Goal: Browse casually: Explore the website without a specific task or goal

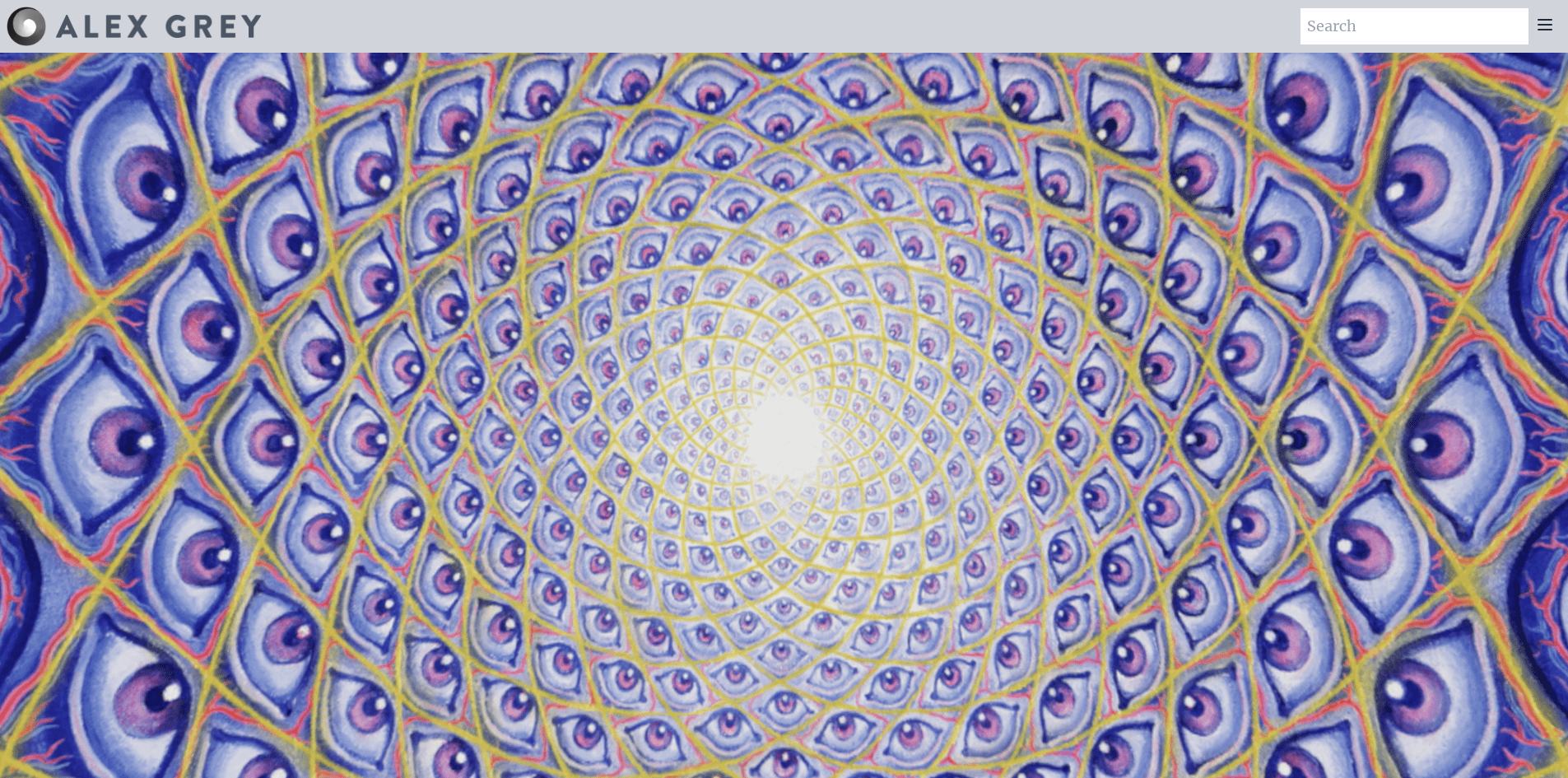
click at [99, 30] on img at bounding box center [158, 27] width 205 height 23
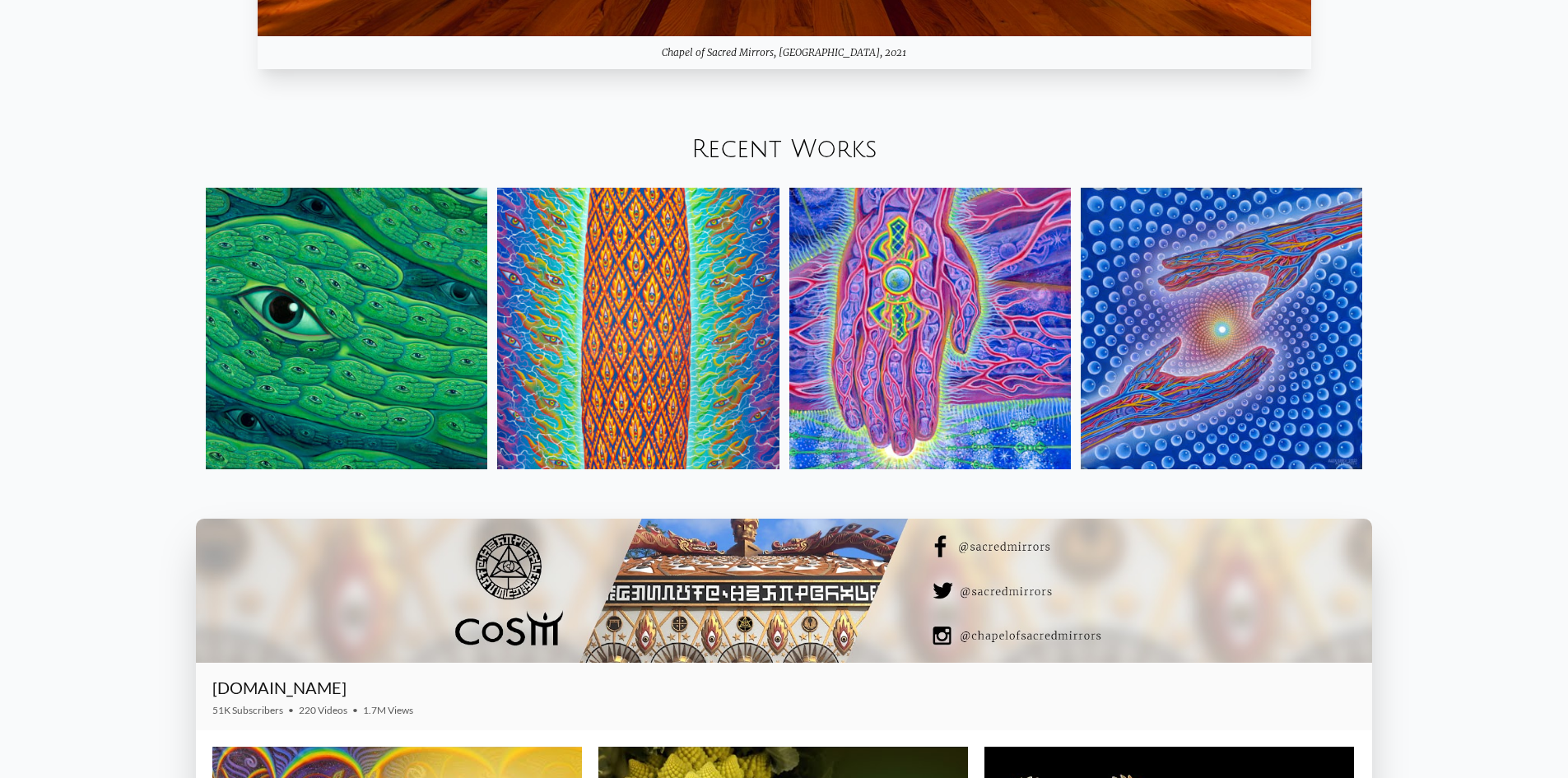
scroll to position [2306, 0]
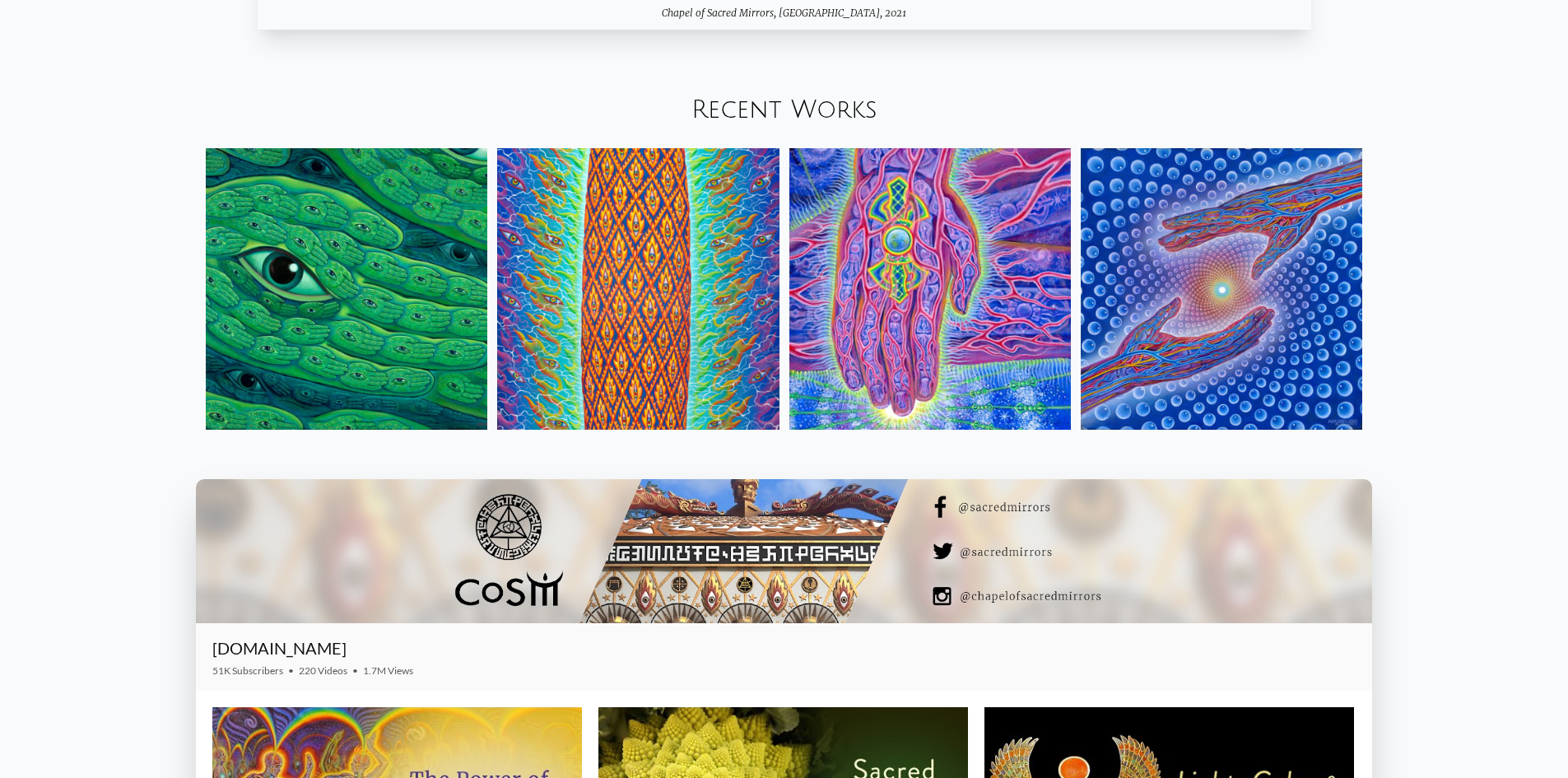
click at [308, 305] on img at bounding box center [346, 290] width 282 height 282
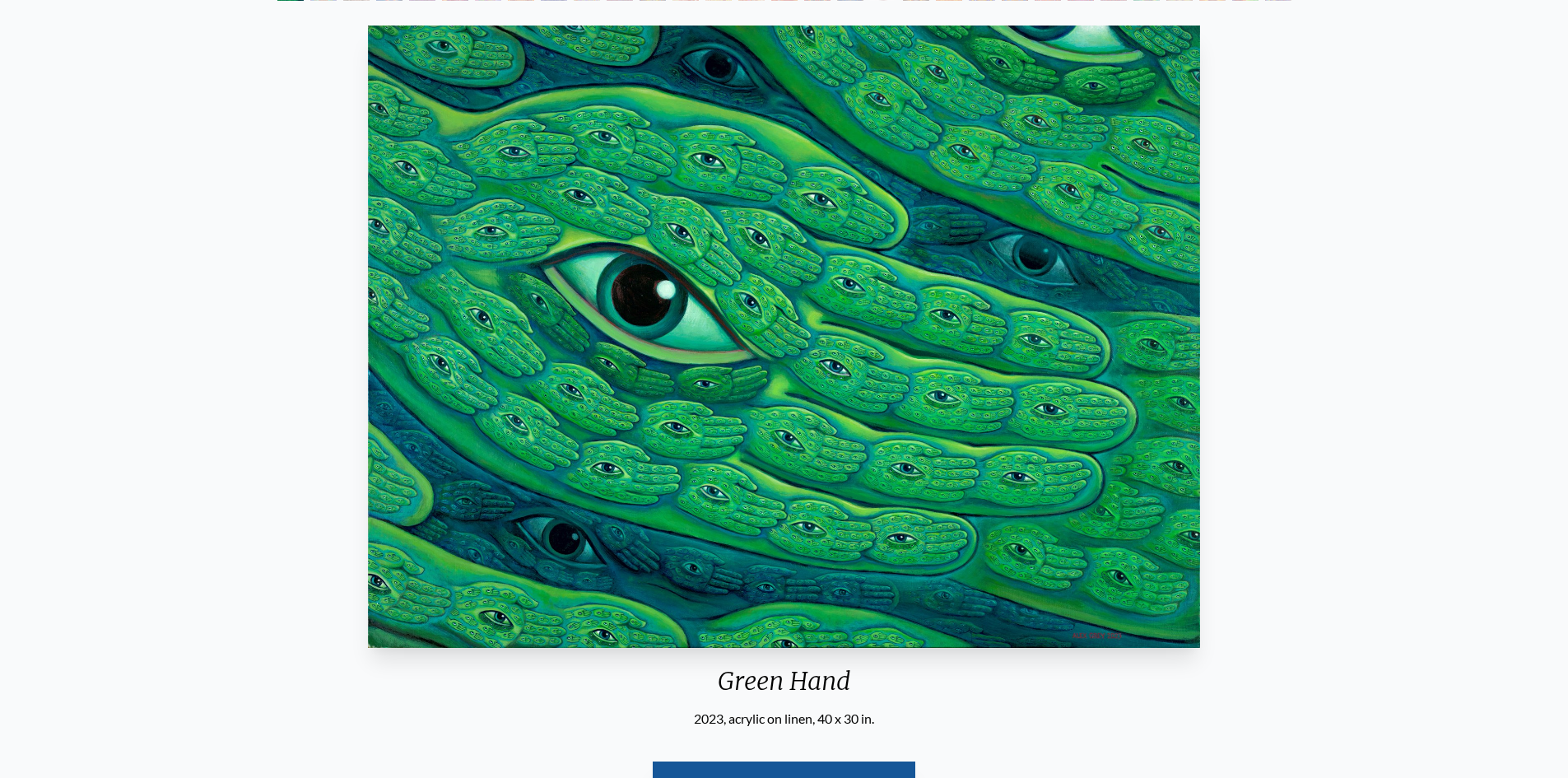
scroll to position [75, 0]
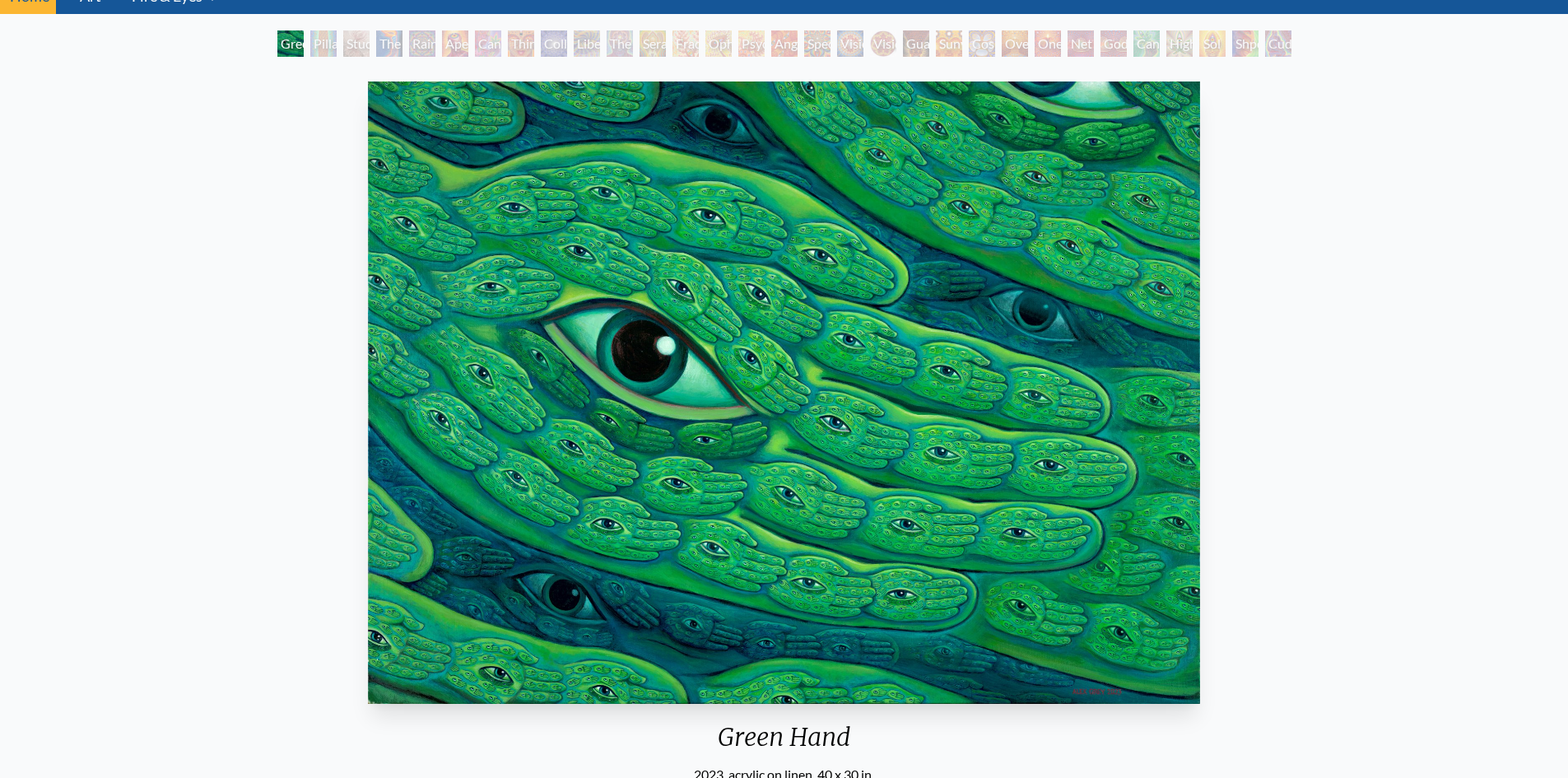
click at [326, 44] on div "Pillar of Awareness" at bounding box center [324, 44] width 26 height 27
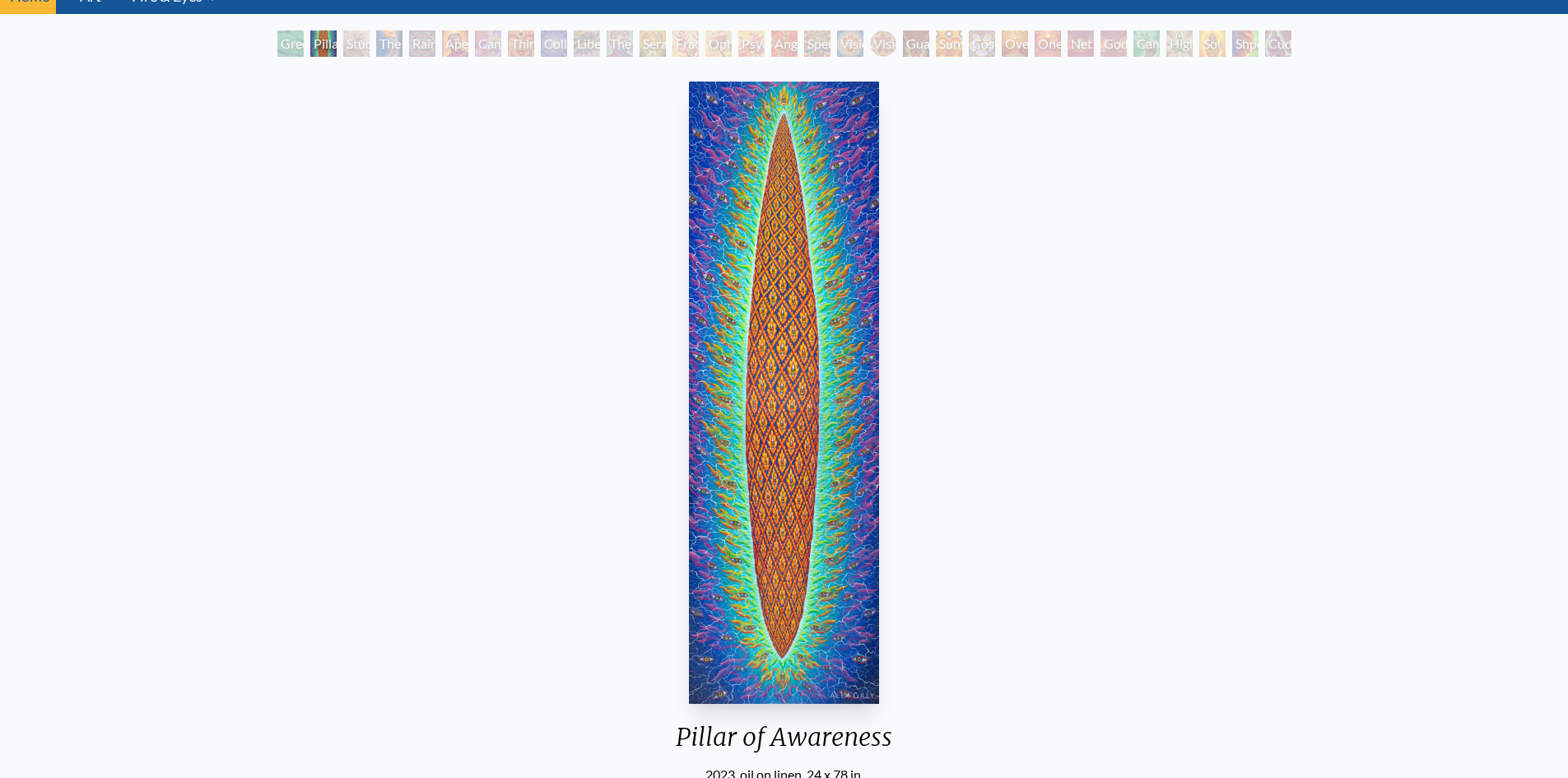
click at [383, 40] on div "The Torch" at bounding box center [390, 44] width 26 height 27
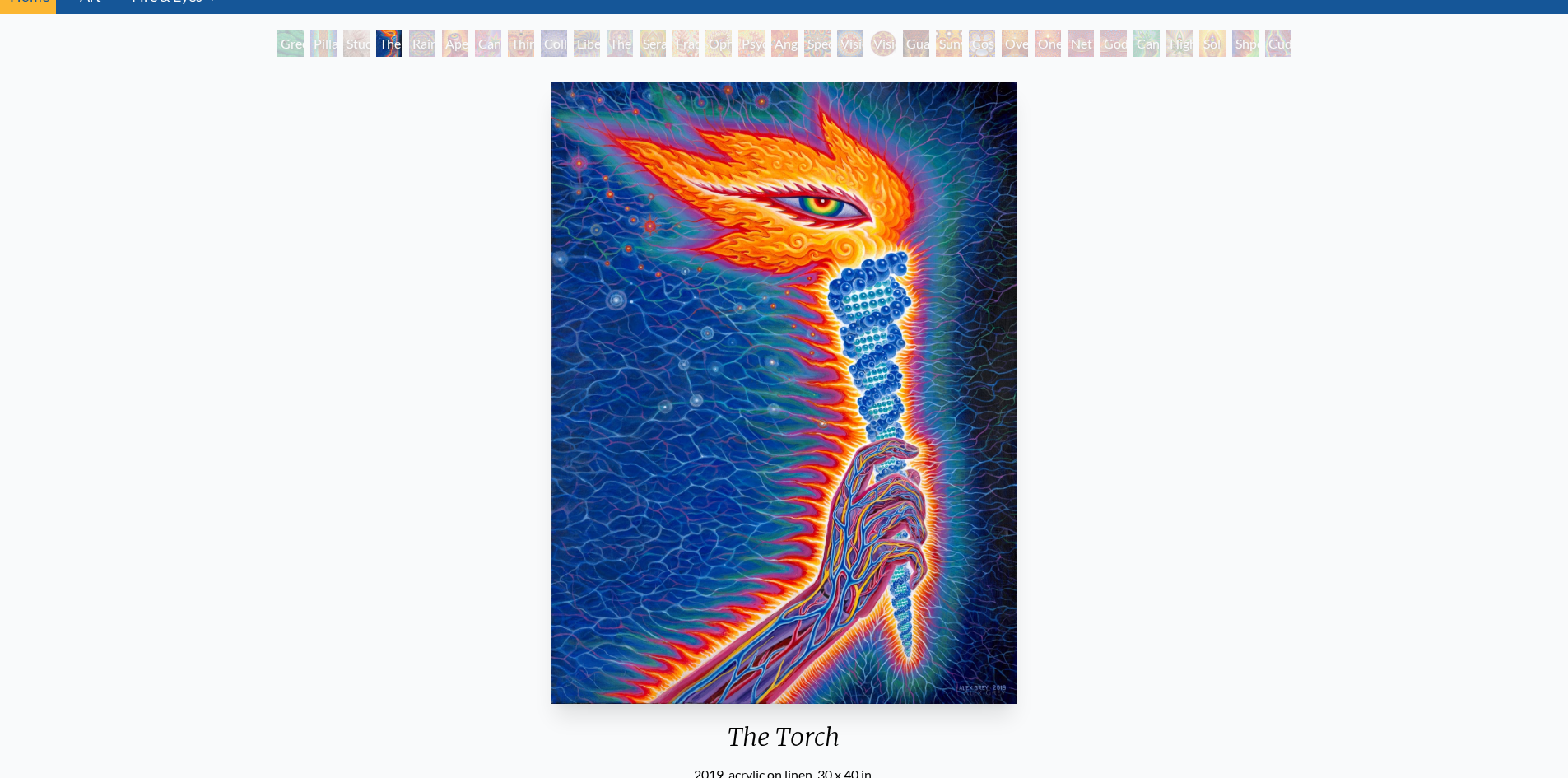
click at [429, 45] on div "Rainbow Eye Ripple" at bounding box center [422, 44] width 26 height 27
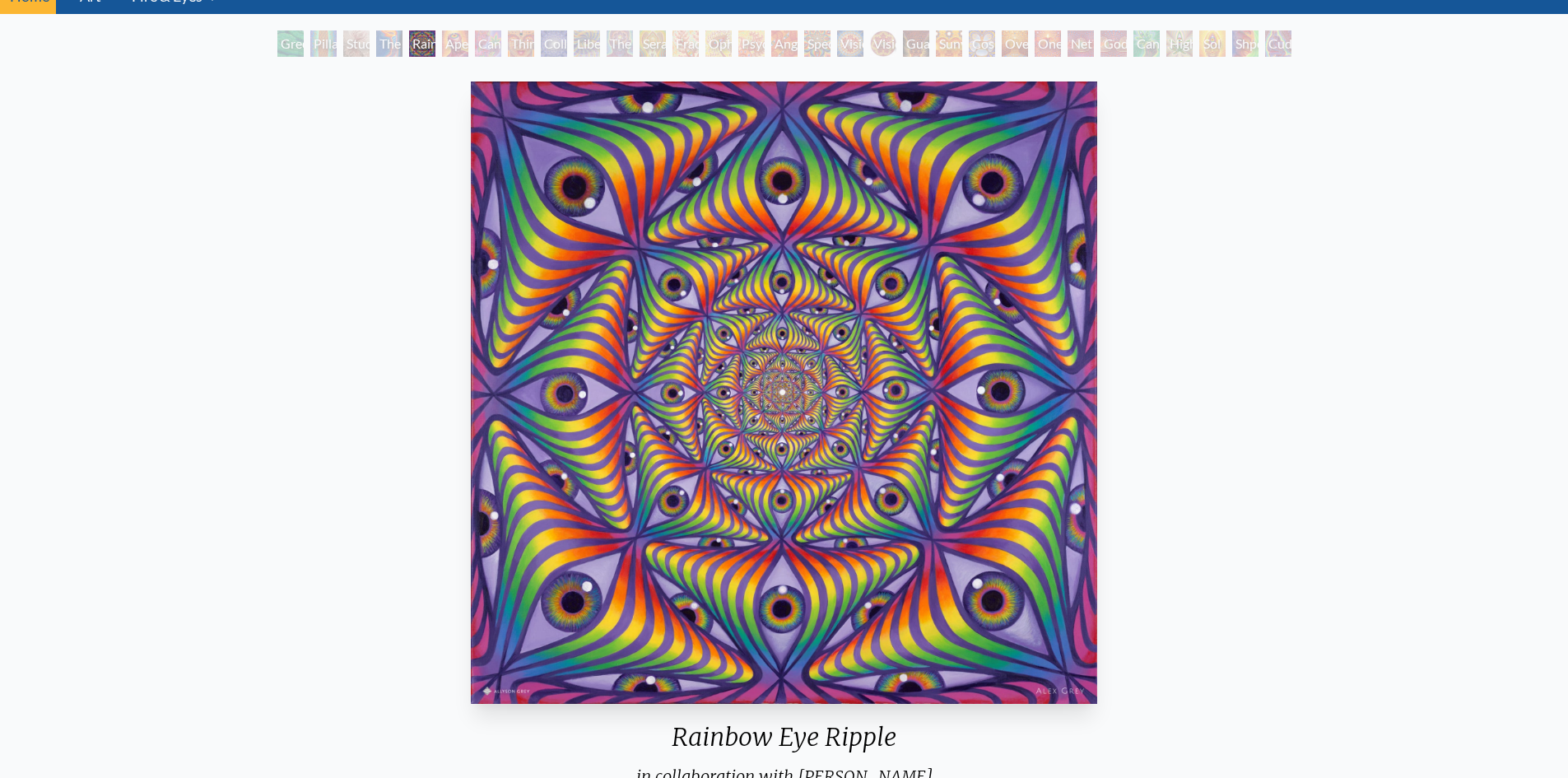
click at [485, 41] on div "Cannabis Sutra" at bounding box center [488, 44] width 26 height 27
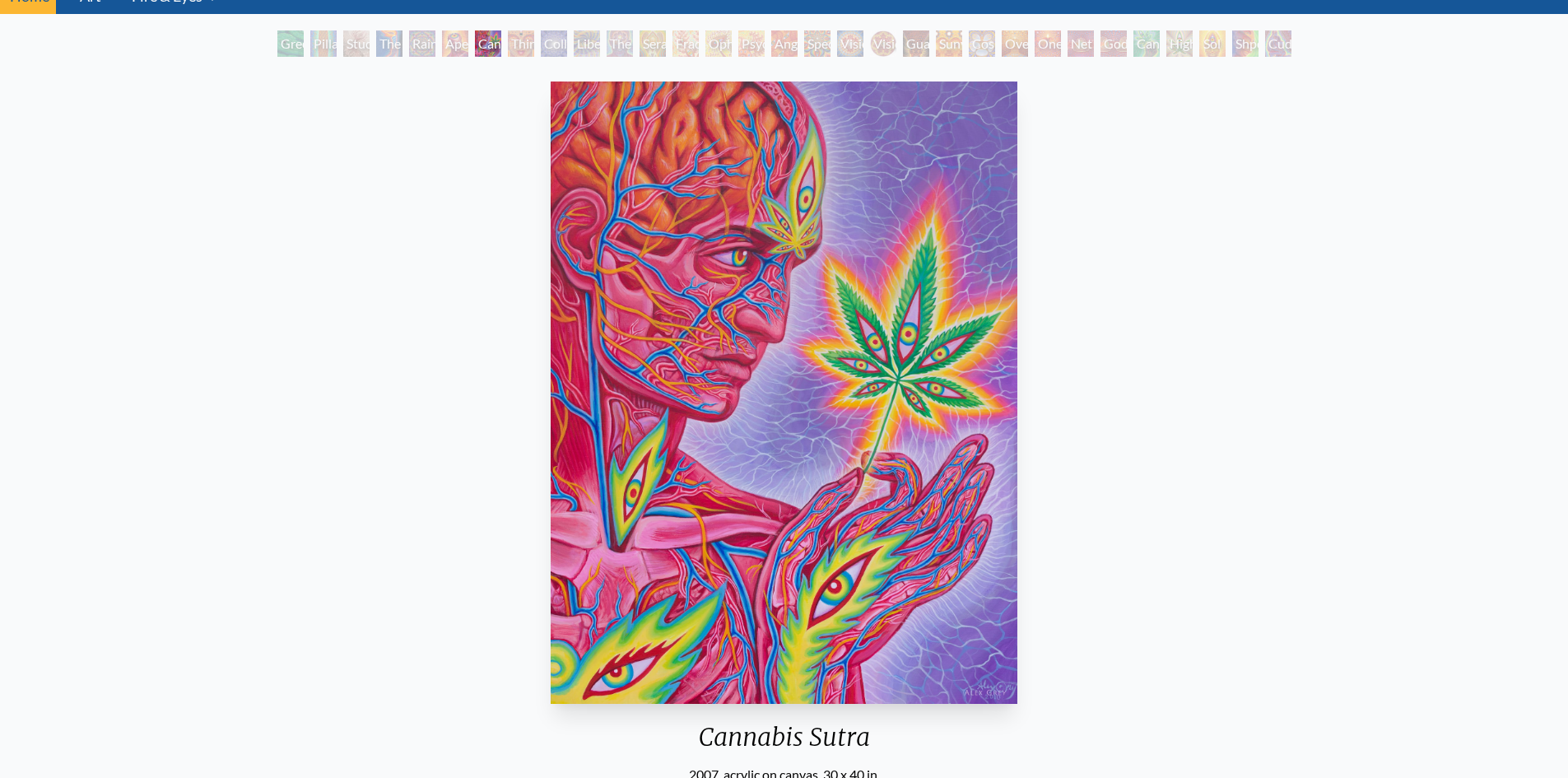
click at [508, 47] on div "Third Eye Tears of Joy" at bounding box center [521, 44] width 26 height 27
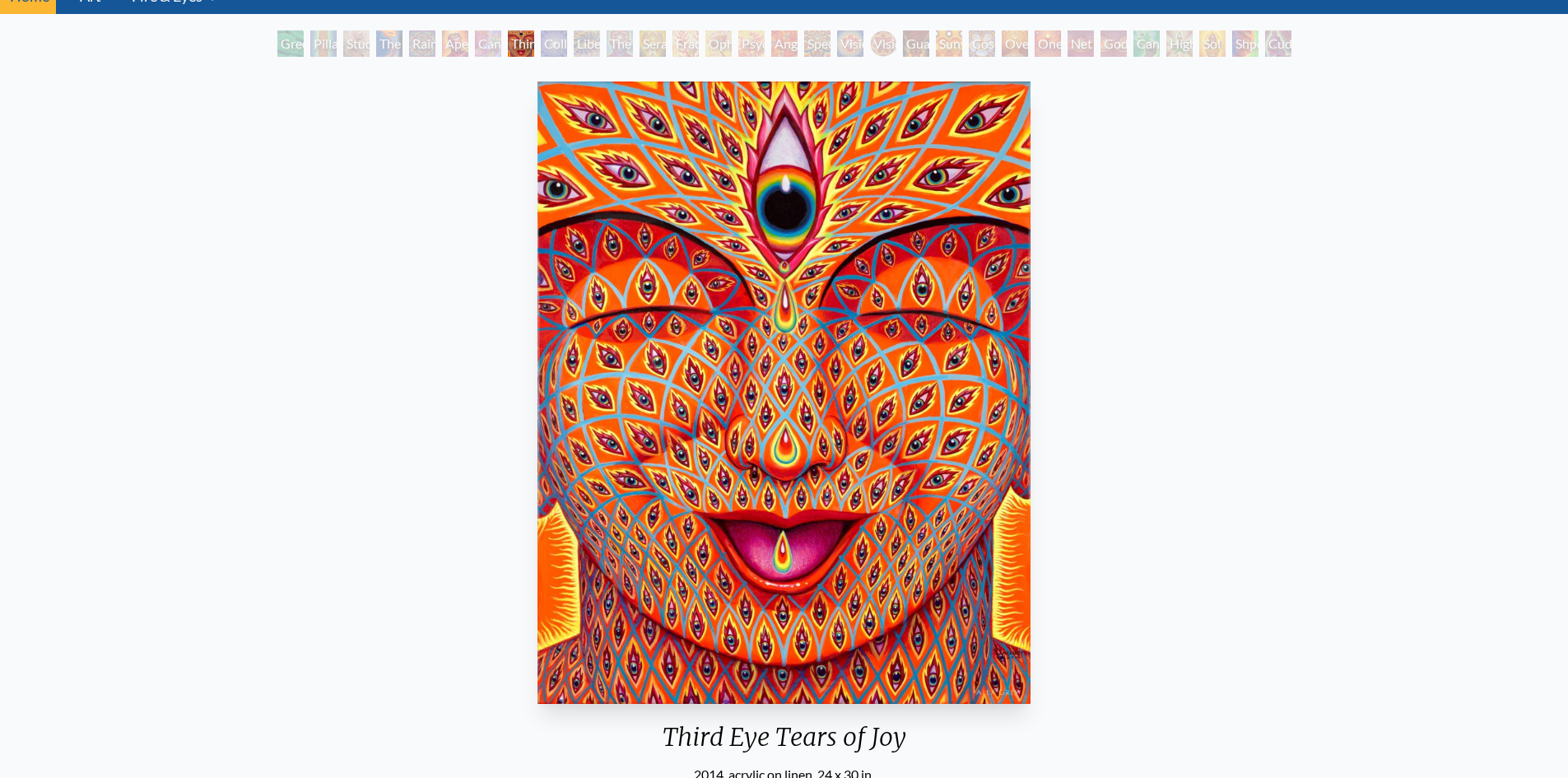
click at [600, 51] on div "Liberation Through Seeing" at bounding box center [587, 44] width 26 height 27
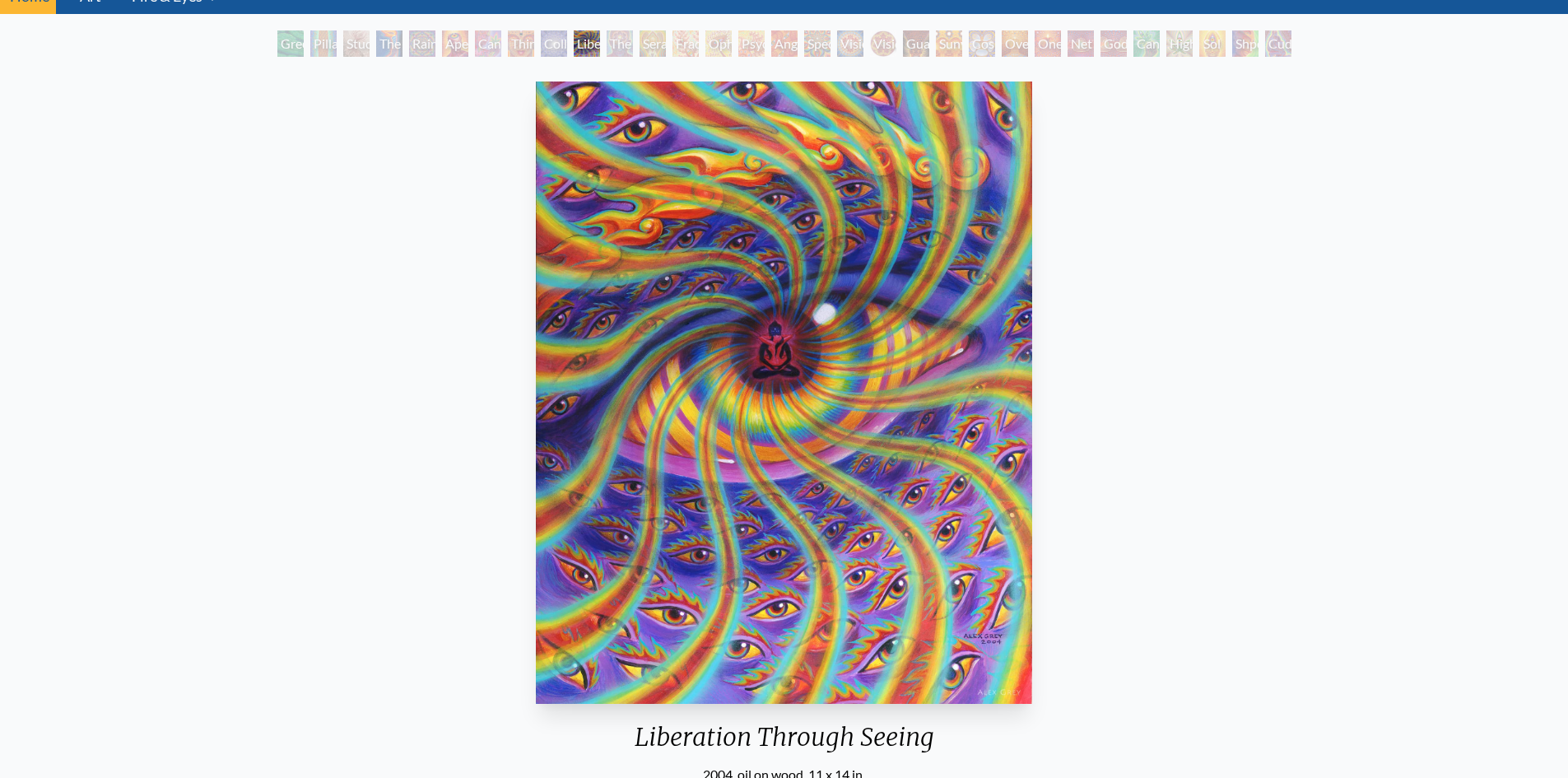
click at [676, 51] on div "Fractal Eyes" at bounding box center [686, 44] width 26 height 27
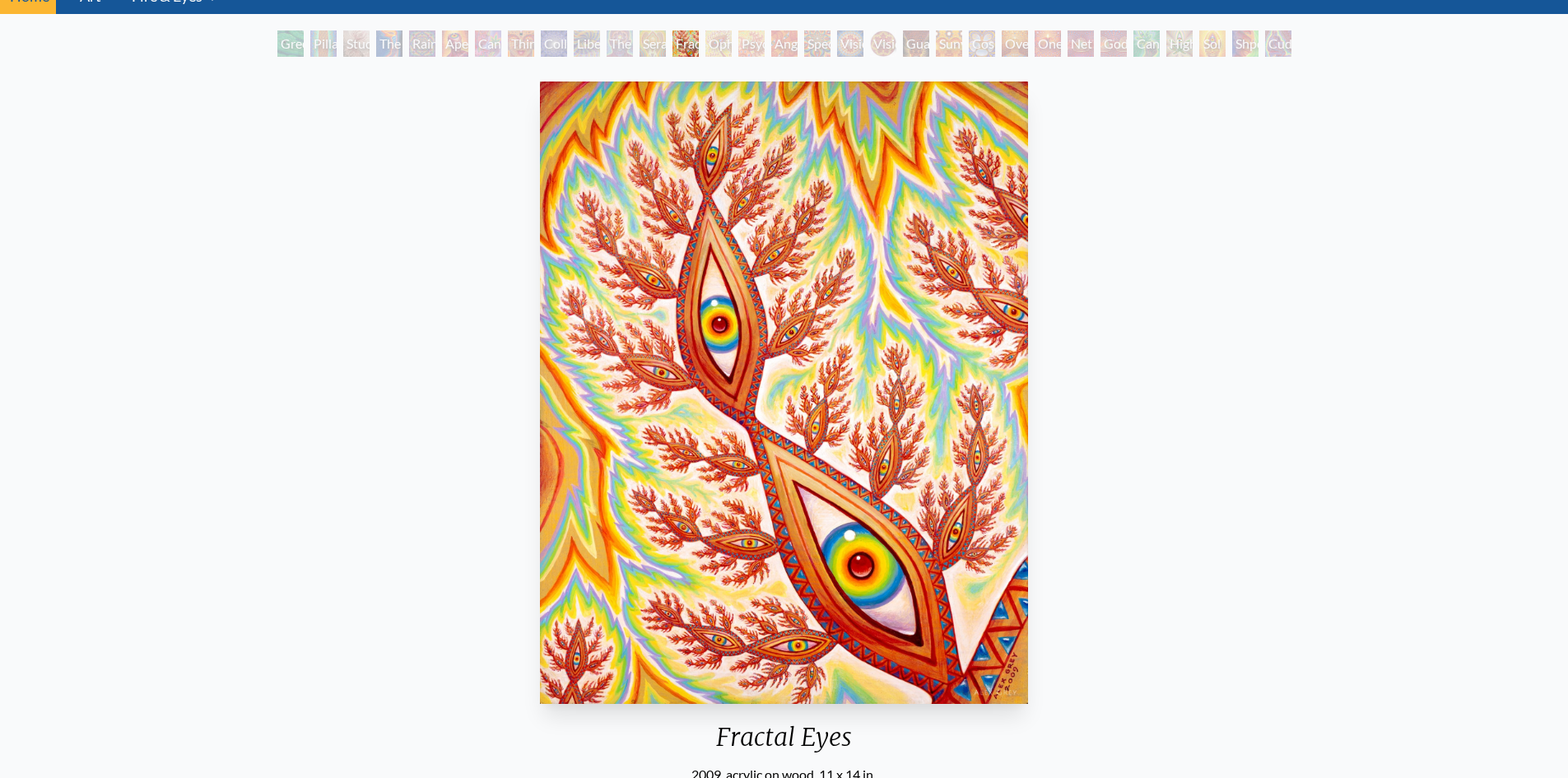
click at [731, 53] on div "Ophanic Eyelash" at bounding box center [719, 44] width 26 height 27
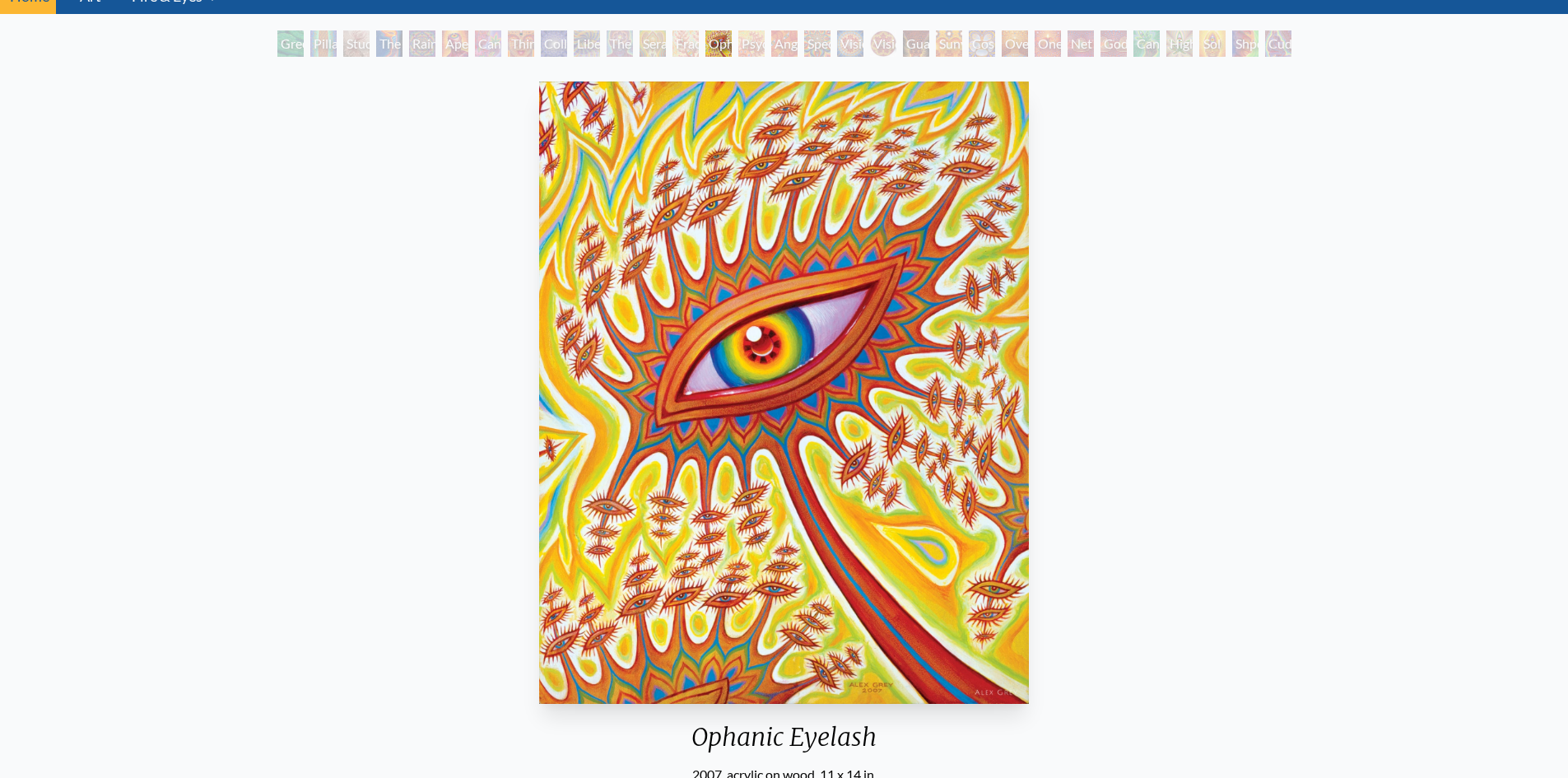
click at [779, 54] on div "Angel Skin" at bounding box center [784, 44] width 26 height 27
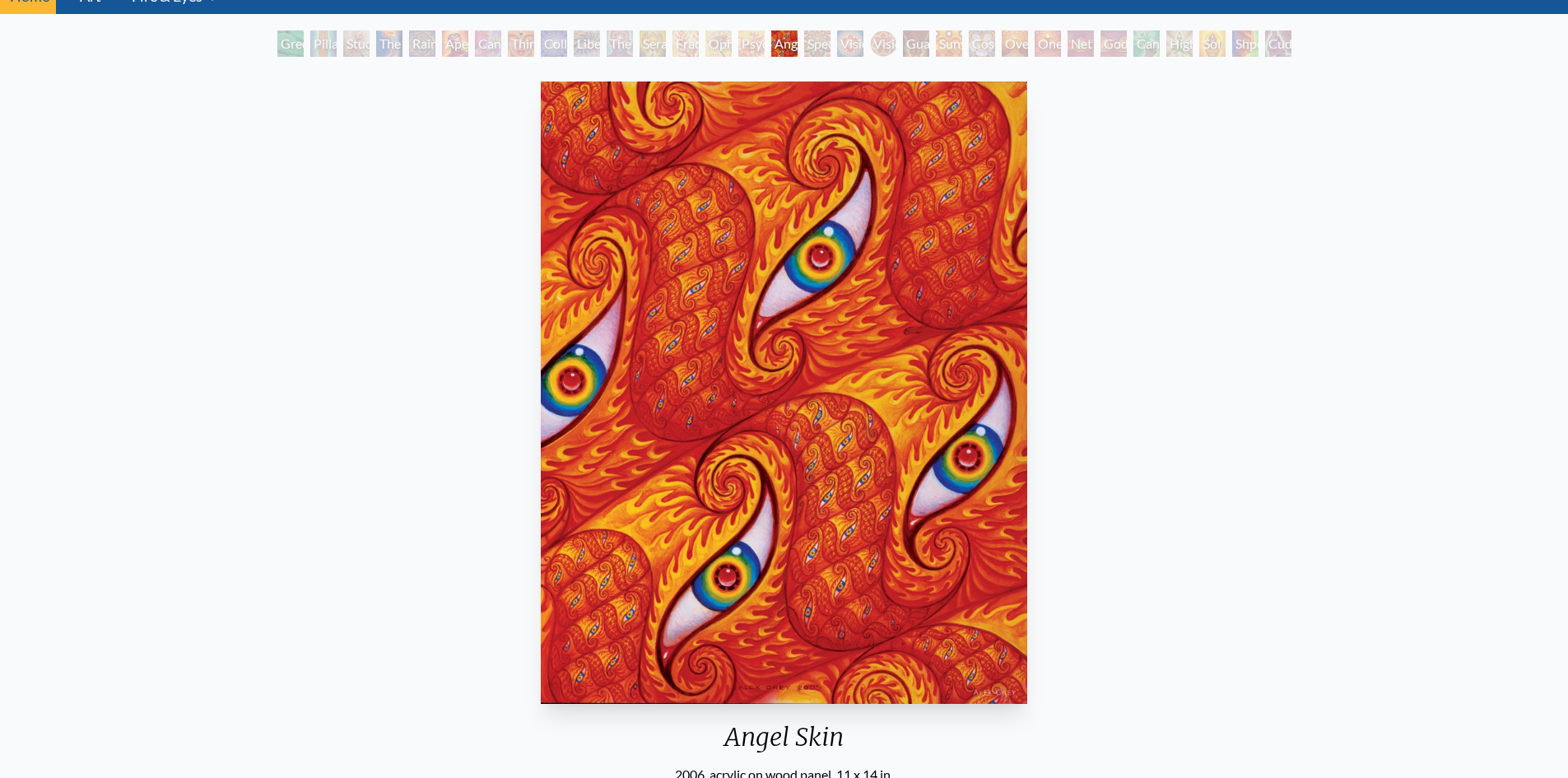
click at [831, 53] on div "Spectral Lotus" at bounding box center [818, 44] width 26 height 27
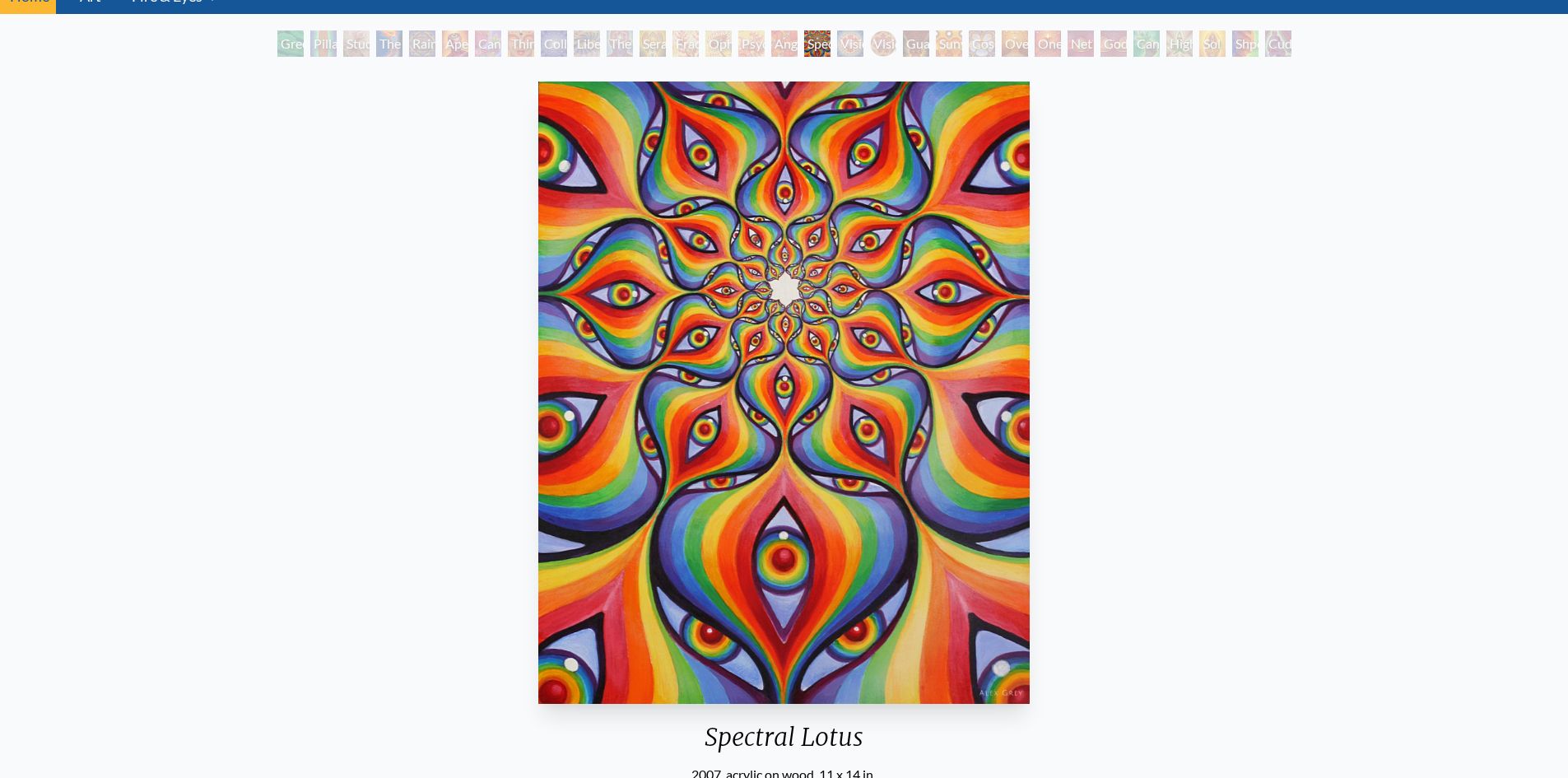
click at [864, 52] on div "Vision Crystal" at bounding box center [851, 44] width 26 height 27
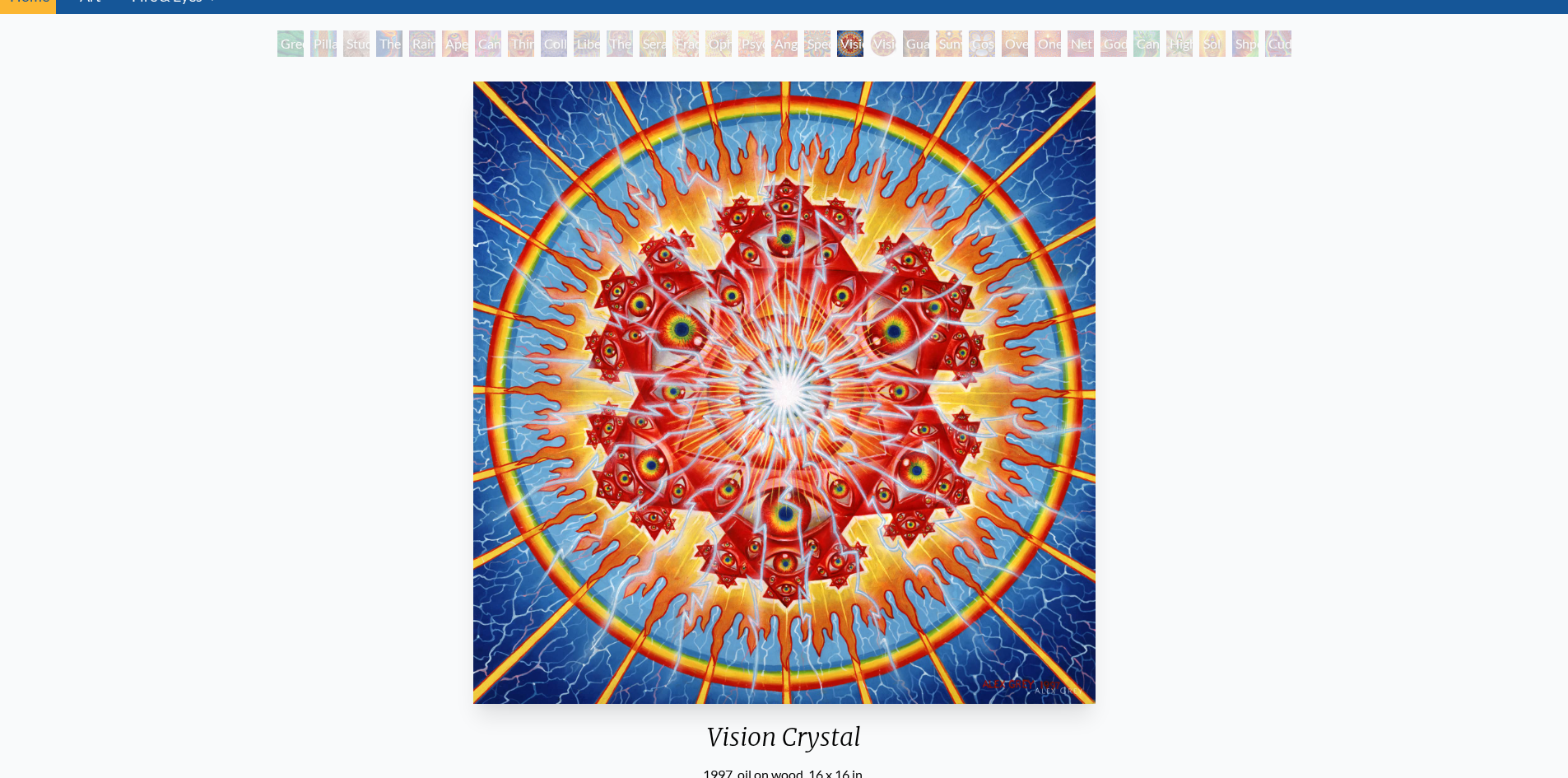
click at [929, 54] on div "Guardian of Infinite Vision" at bounding box center [916, 44] width 26 height 27
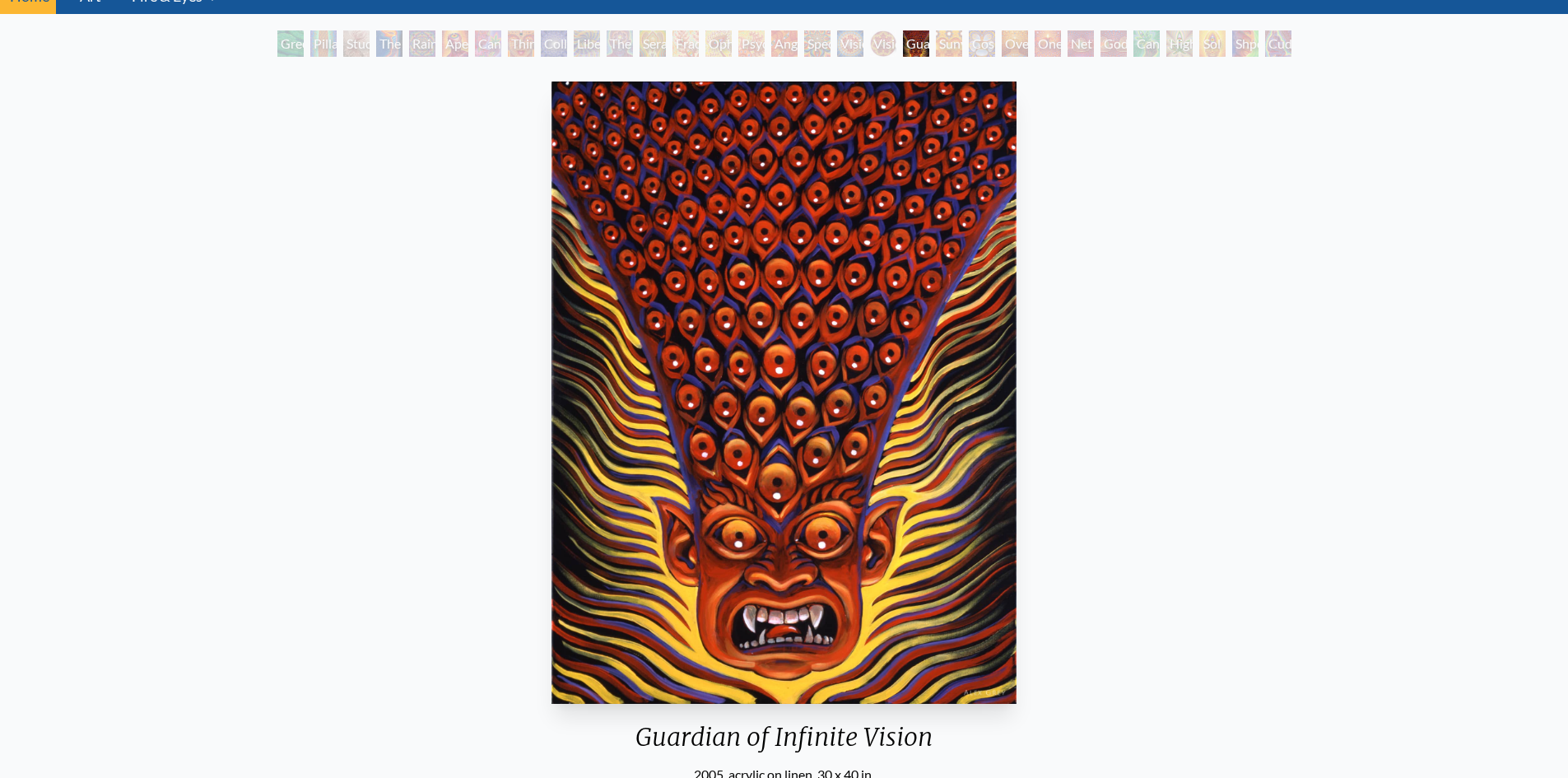
click at [978, 51] on div "Cosmic Elf" at bounding box center [982, 44] width 26 height 27
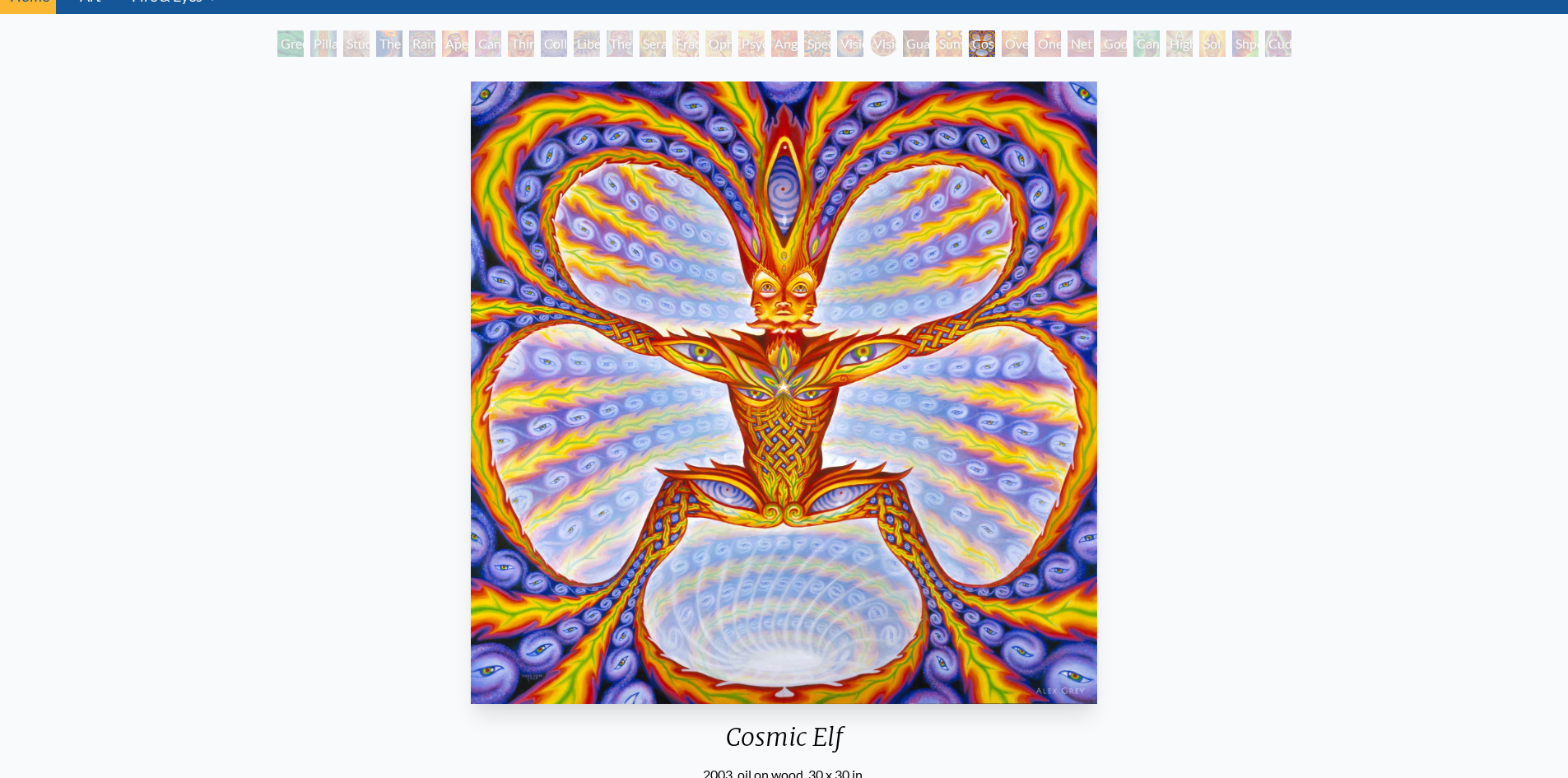
click at [1027, 45] on div "Oversoul" at bounding box center [1015, 44] width 26 height 27
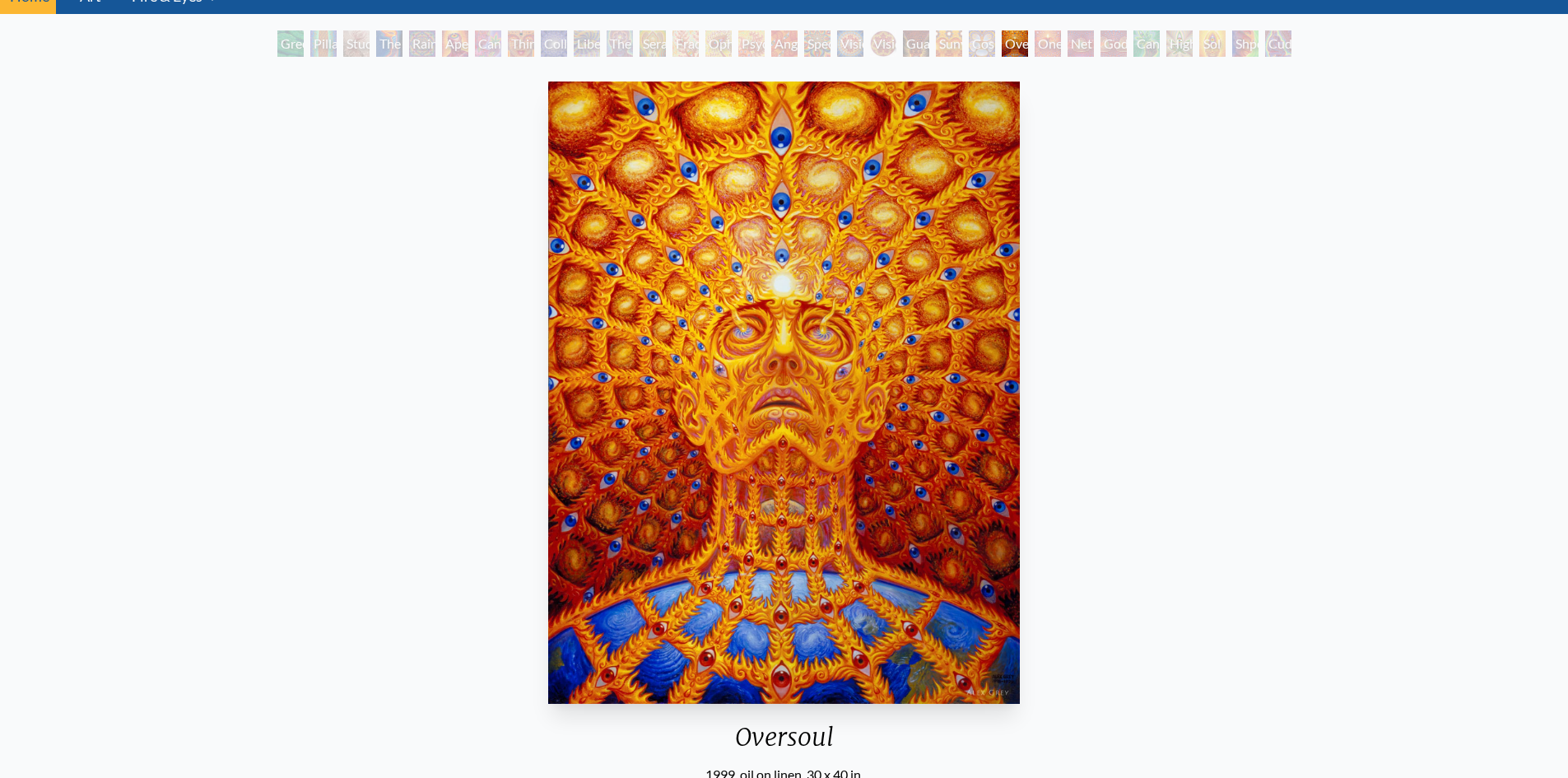
click at [1094, 47] on div "Net of Being" at bounding box center [1081, 44] width 26 height 27
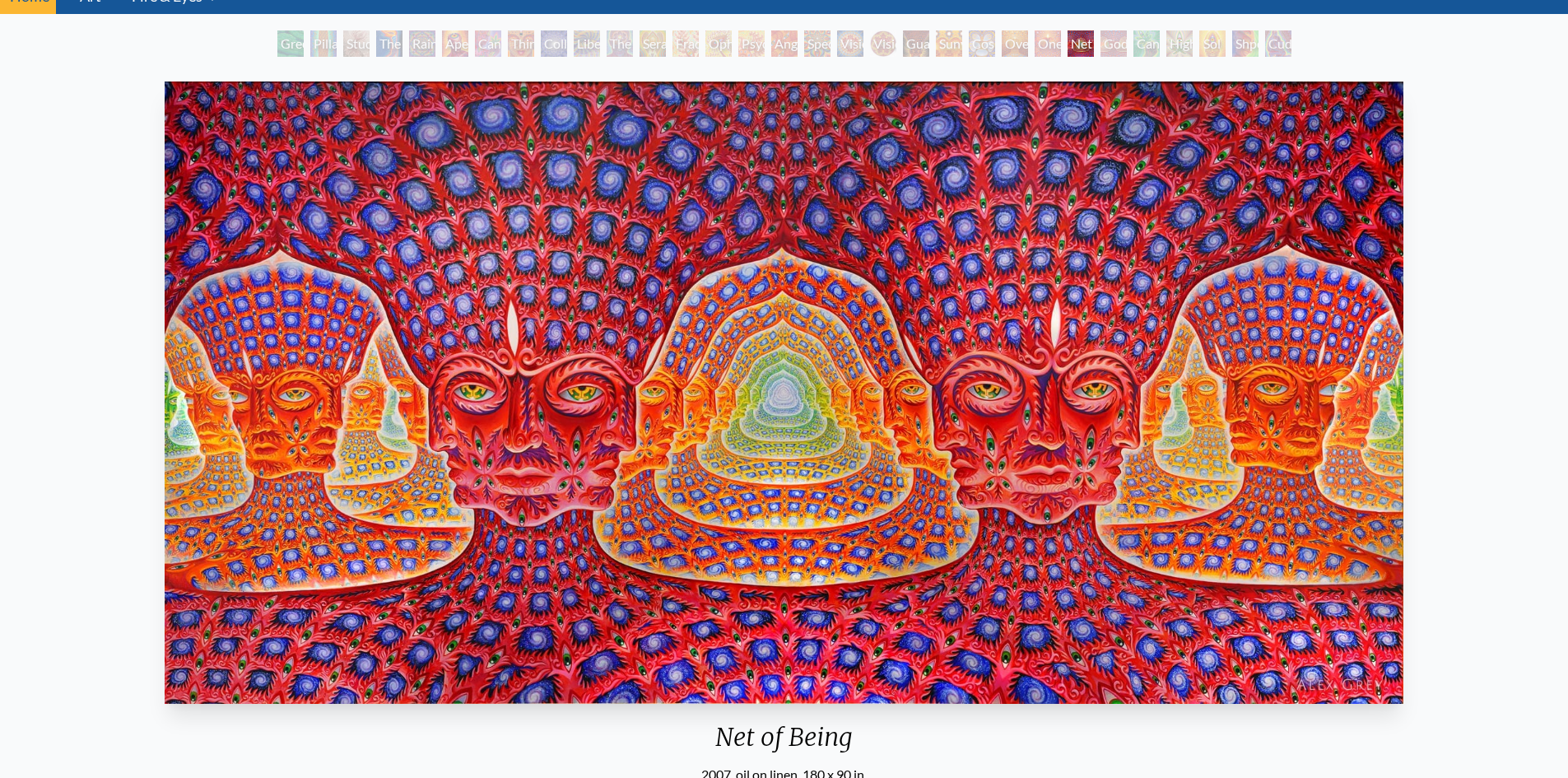
click at [1152, 47] on div "Cannafist" at bounding box center [1147, 44] width 26 height 27
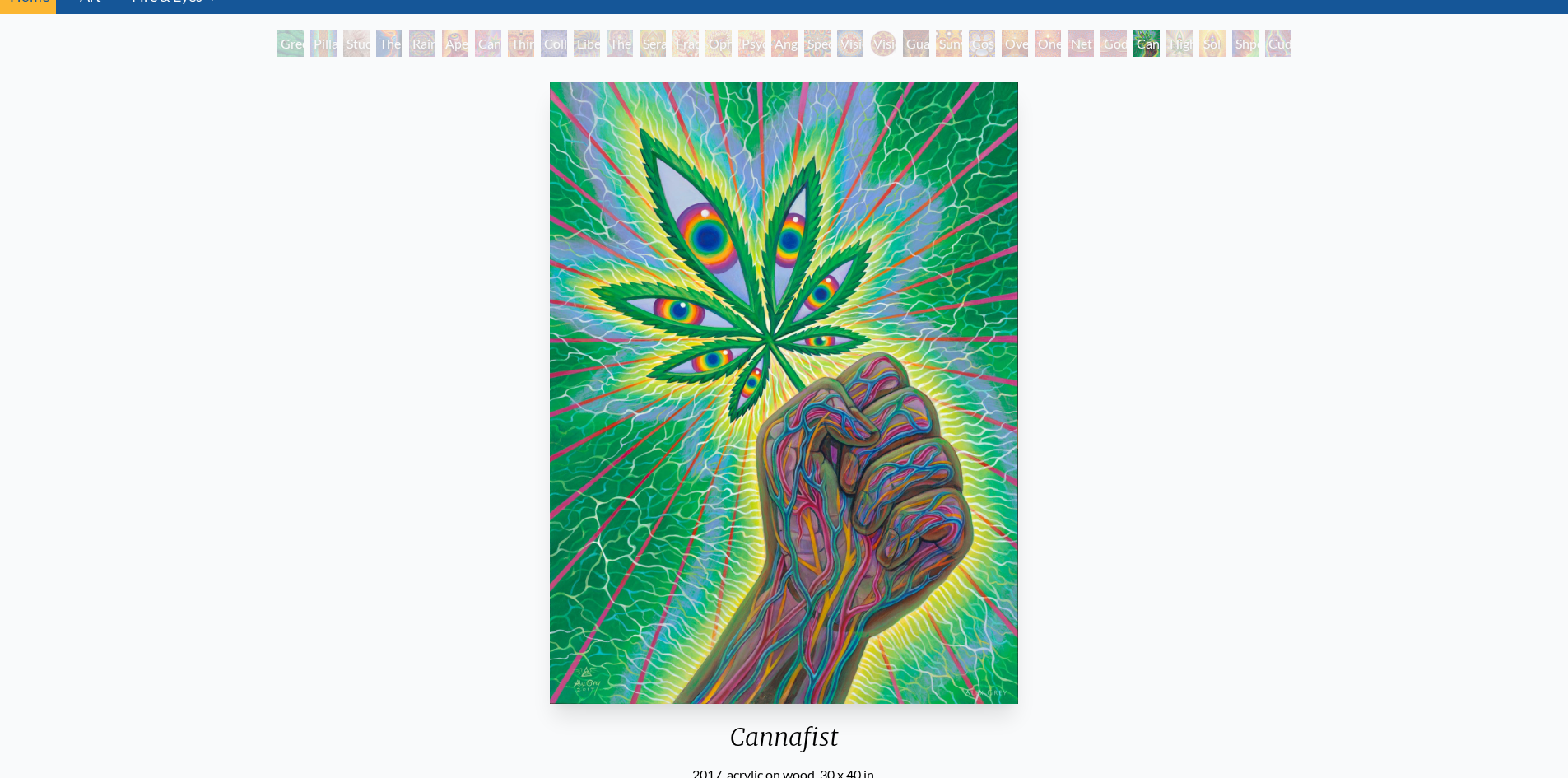
click at [1193, 46] on div "Higher Vision" at bounding box center [1180, 44] width 26 height 27
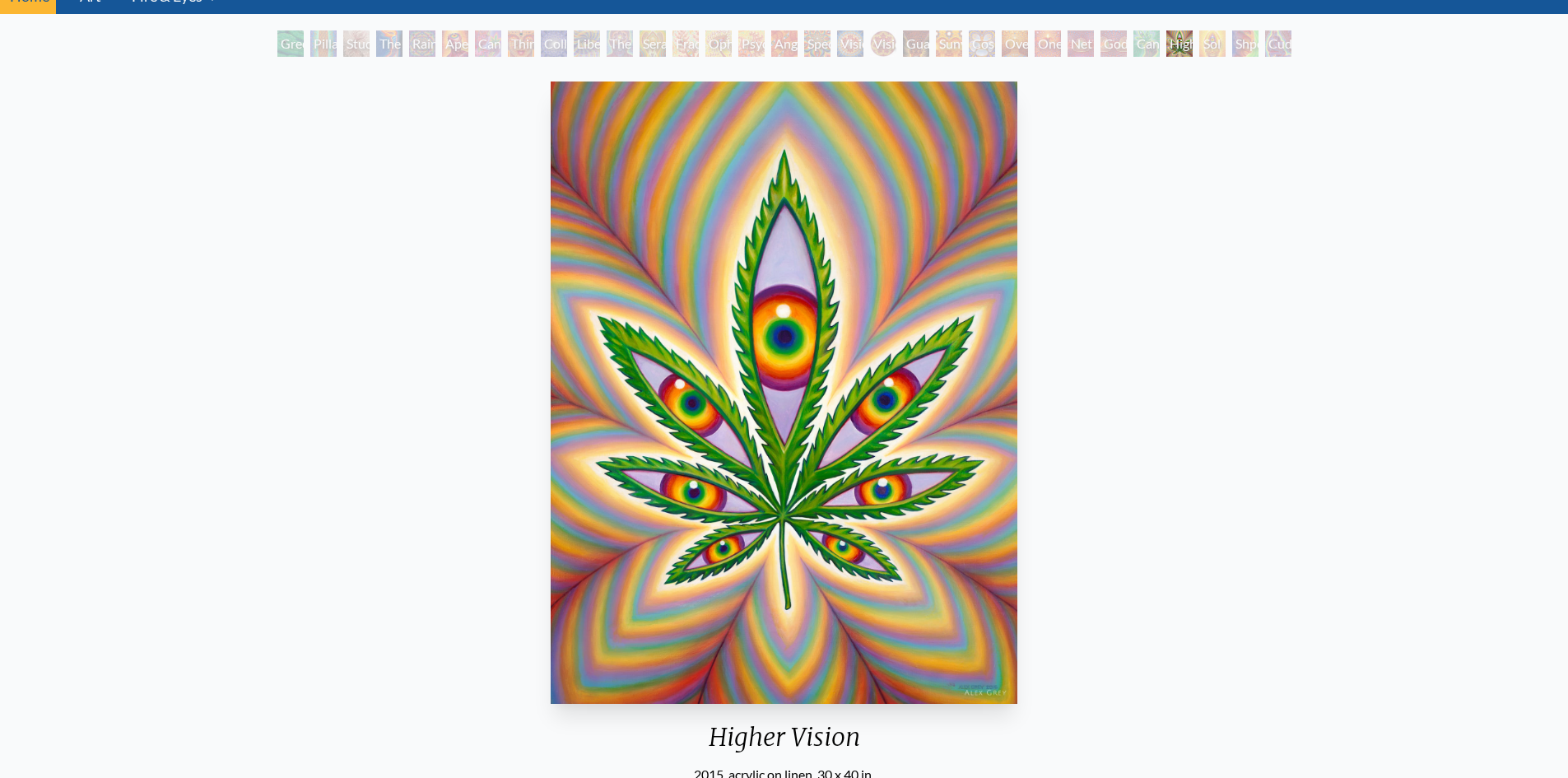
click at [1238, 43] on div "Shpongled" at bounding box center [1245, 44] width 26 height 27
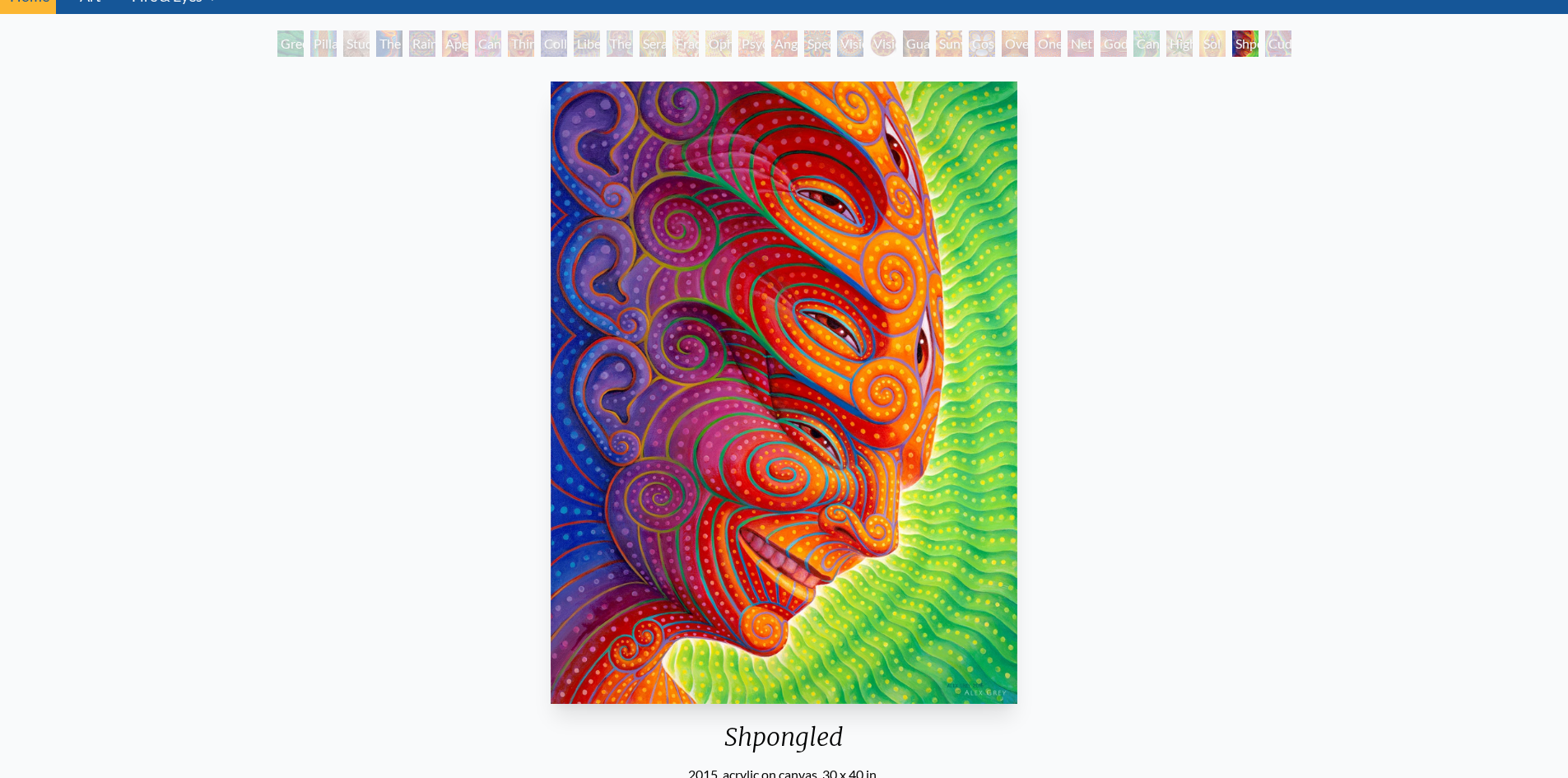
click at [1292, 44] on div "Cuddle" at bounding box center [1278, 44] width 26 height 27
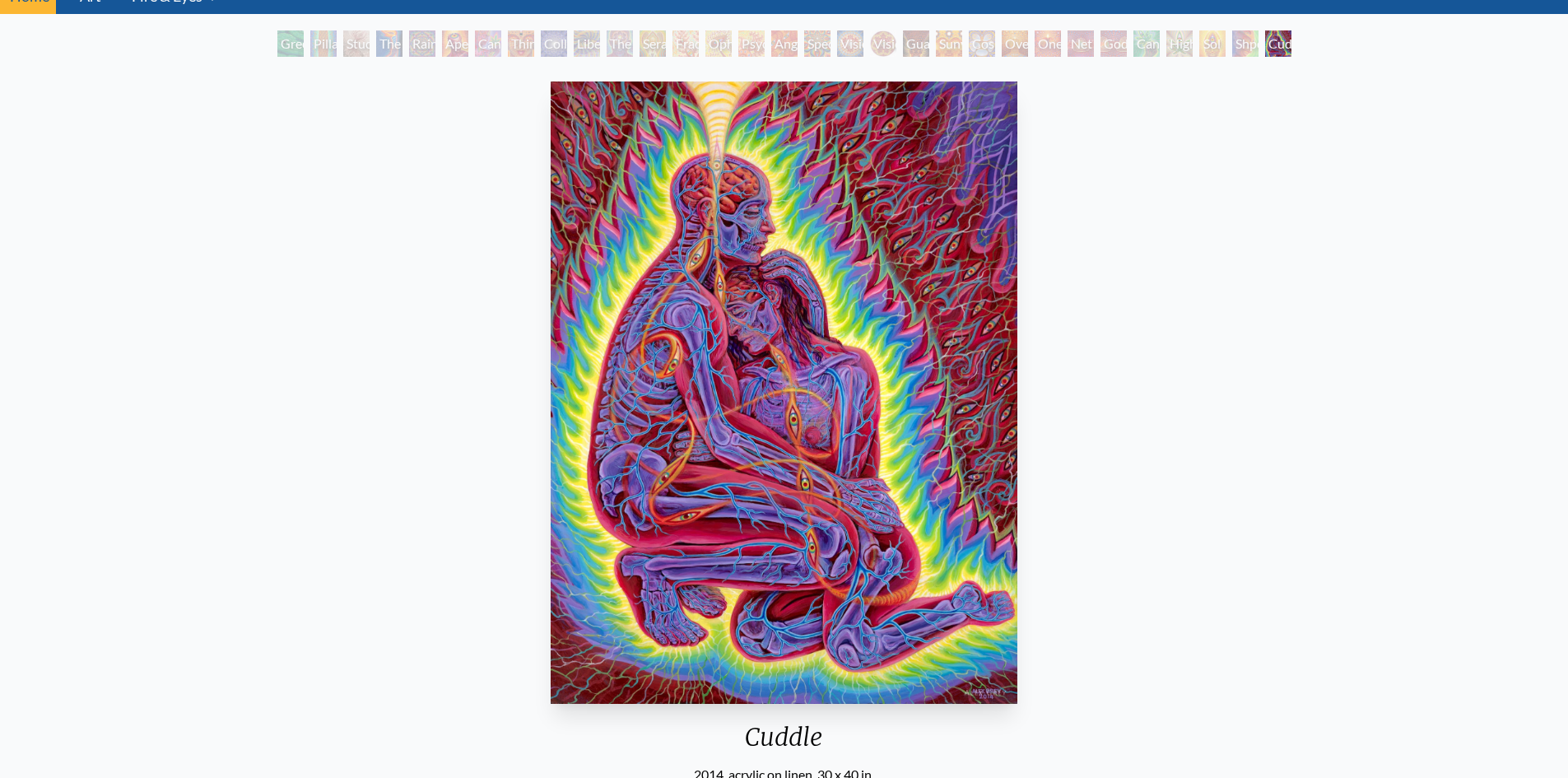
click at [1119, 43] on div "Godself" at bounding box center [1114, 44] width 26 height 27
